Goal: Check status: Check status

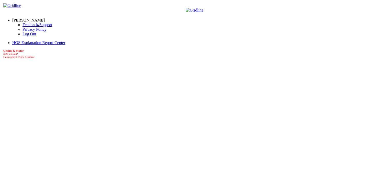
click at [39, 18] on link "[PERSON_NAME]" at bounding box center [28, 20] width 33 height 4
click at [23, 36] on link "Log Out" at bounding box center [30, 34] width 14 height 4
